Goal: Task Accomplishment & Management: Manage account settings

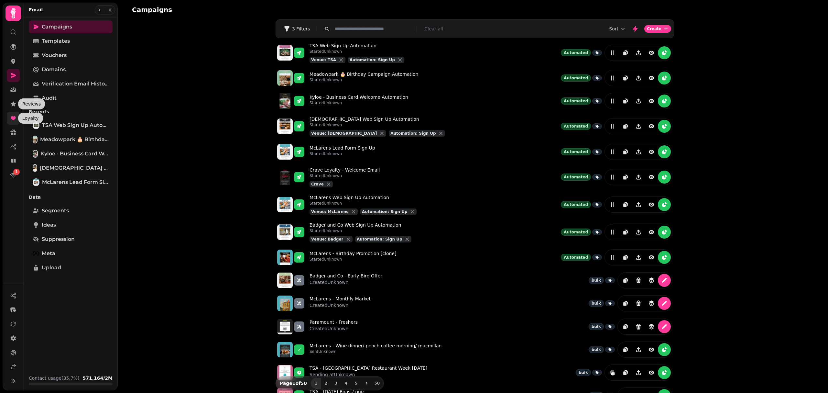
click at [16, 118] on icon at bounding box center [13, 118] width 6 height 6
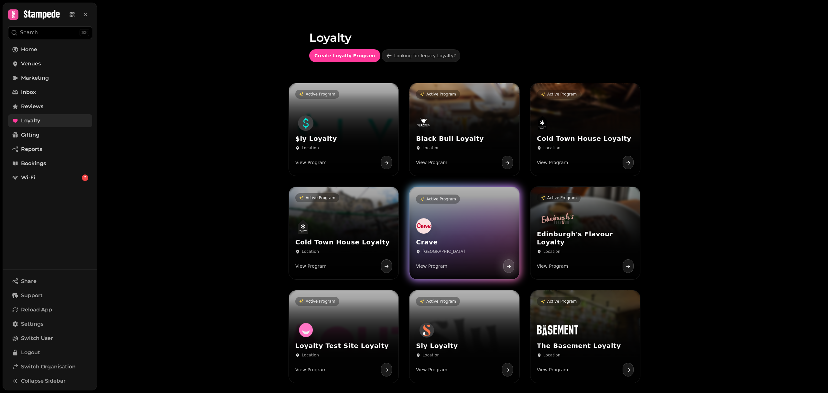
click at [444, 226] on div "Crave Edinburgh View Program" at bounding box center [465, 245] width 110 height 67
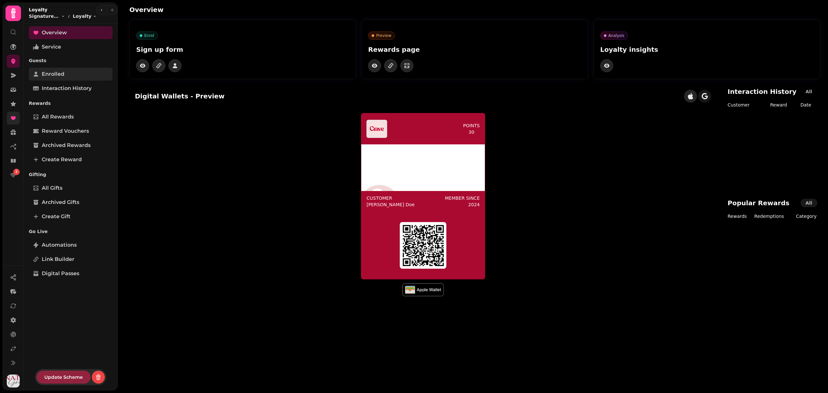
click at [70, 76] on link "Enrolled" at bounding box center [71, 74] width 84 height 13
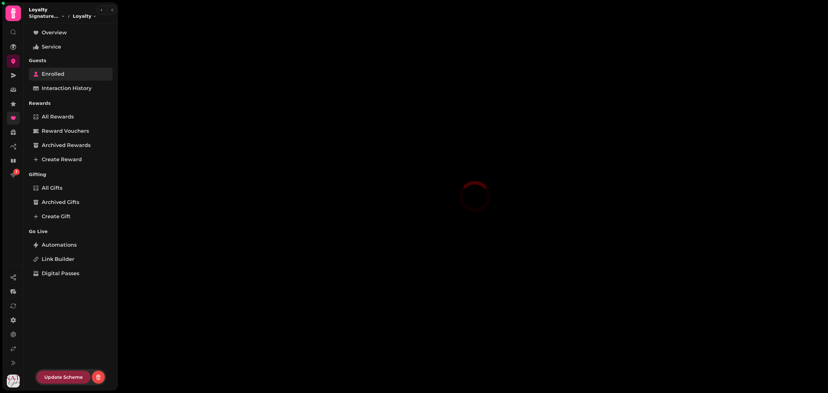
select select "**"
